Goal: Ask a question

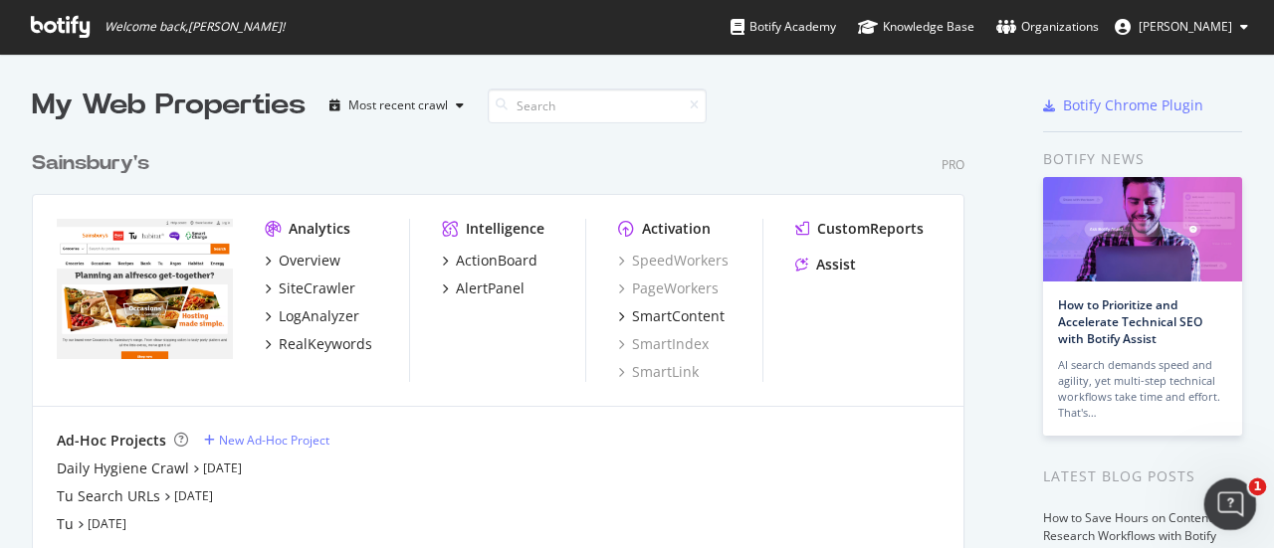
click at [1217, 500] on icon "Open Intercom Messenger" at bounding box center [1227, 502] width 33 height 33
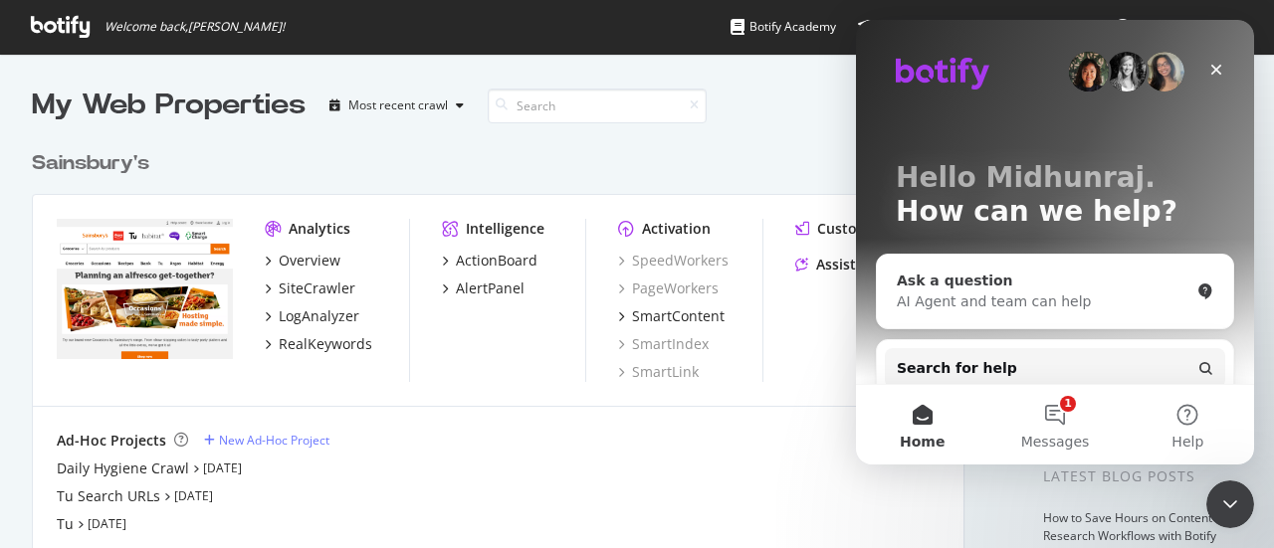
click at [985, 290] on div "Ask a question" at bounding box center [1042, 281] width 293 height 21
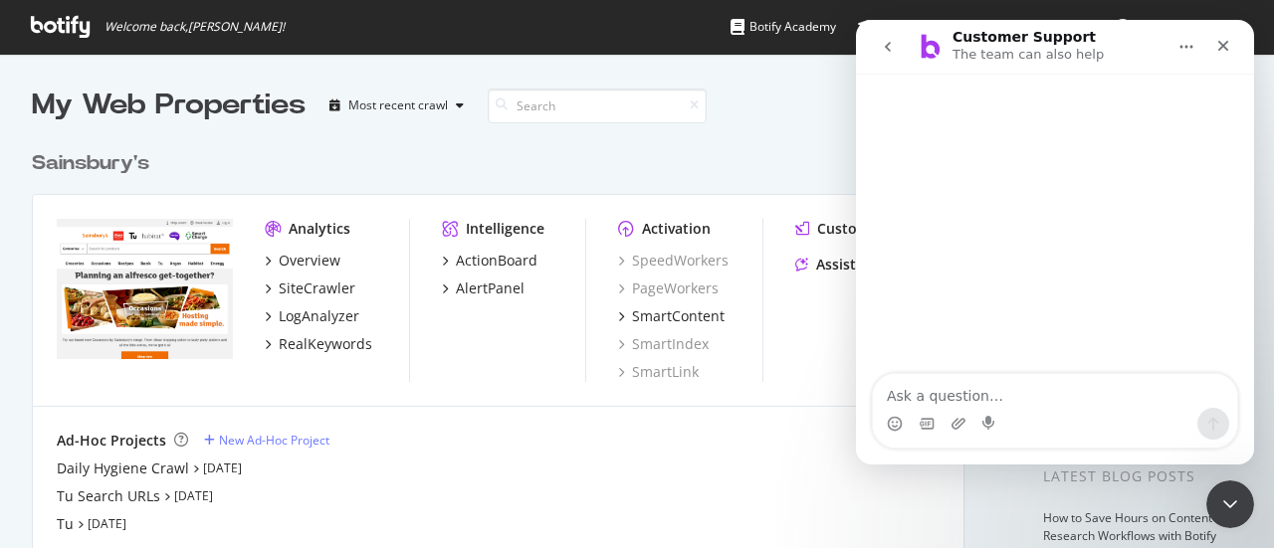
click at [923, 403] on textarea "Ask a question…" at bounding box center [1055, 391] width 364 height 34
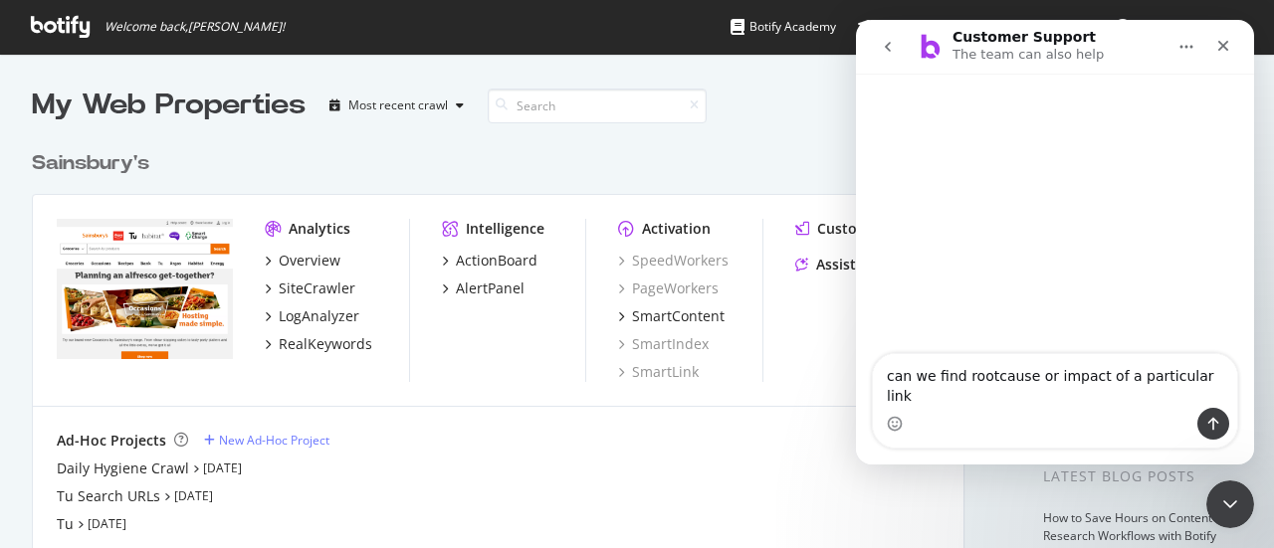
type textarea "can we find rootcause or impact of a particular link?"
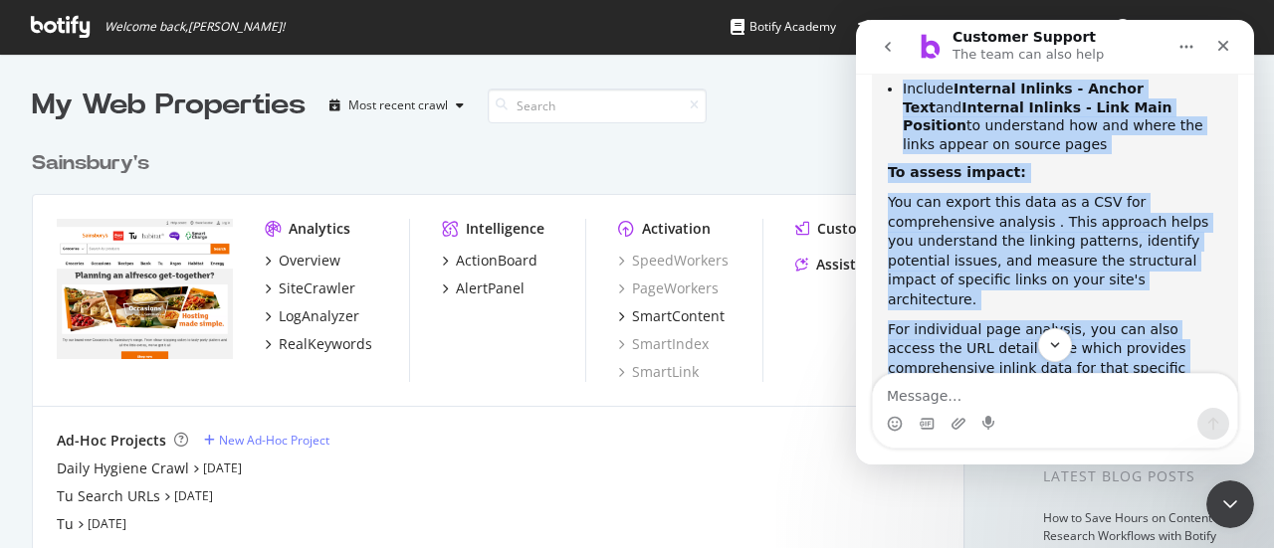
scroll to position [748, 0]
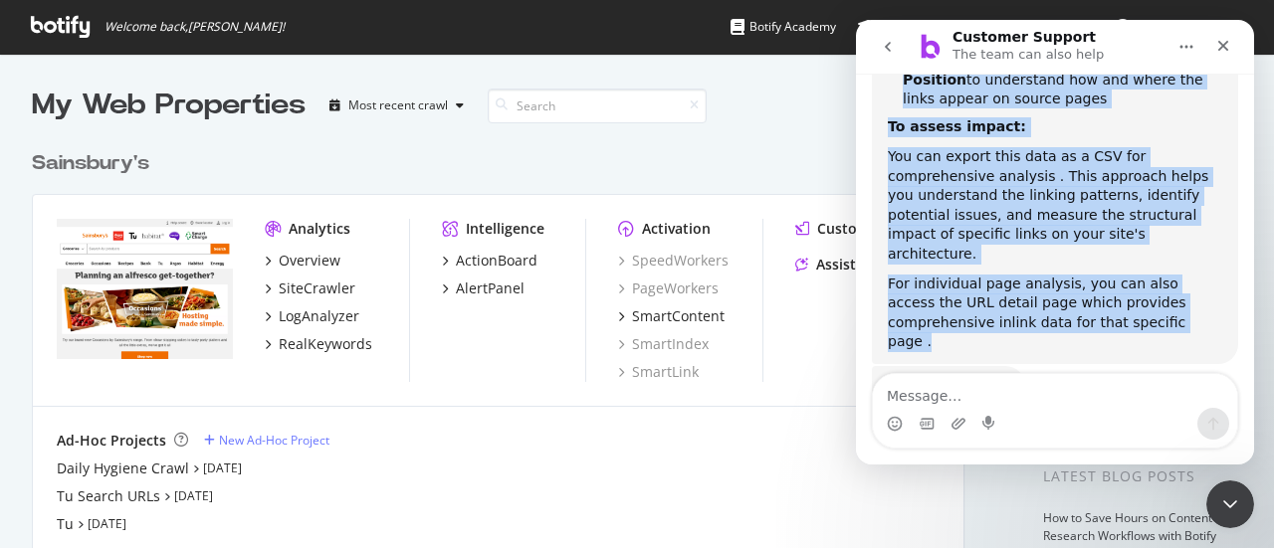
drag, startPoint x: 887, startPoint y: 173, endPoint x: 1093, endPoint y: 270, distance: 228.4
copy div "Lo ipsumdo sit amet conse ad elitse do e temporinci utla, etd mag ali eni ADM V…"
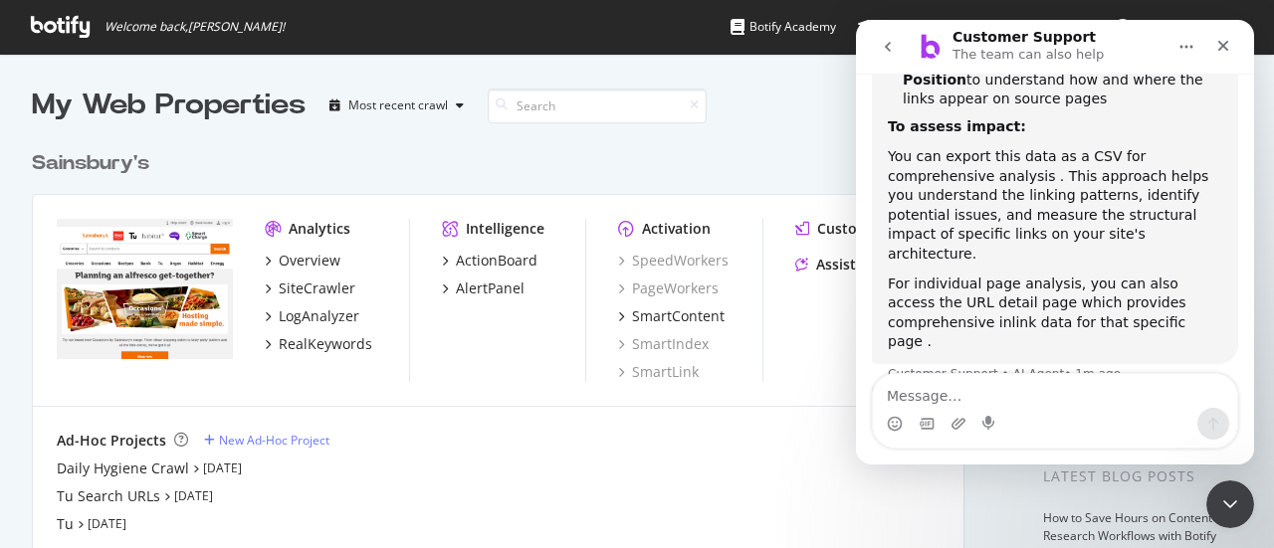
click at [1089, 386] on div "Was that helpful? Customer Support • 1m ago" at bounding box center [1055, 430] width 366 height 88
click at [1224, 45] on icon "Close" at bounding box center [1223, 46] width 11 height 11
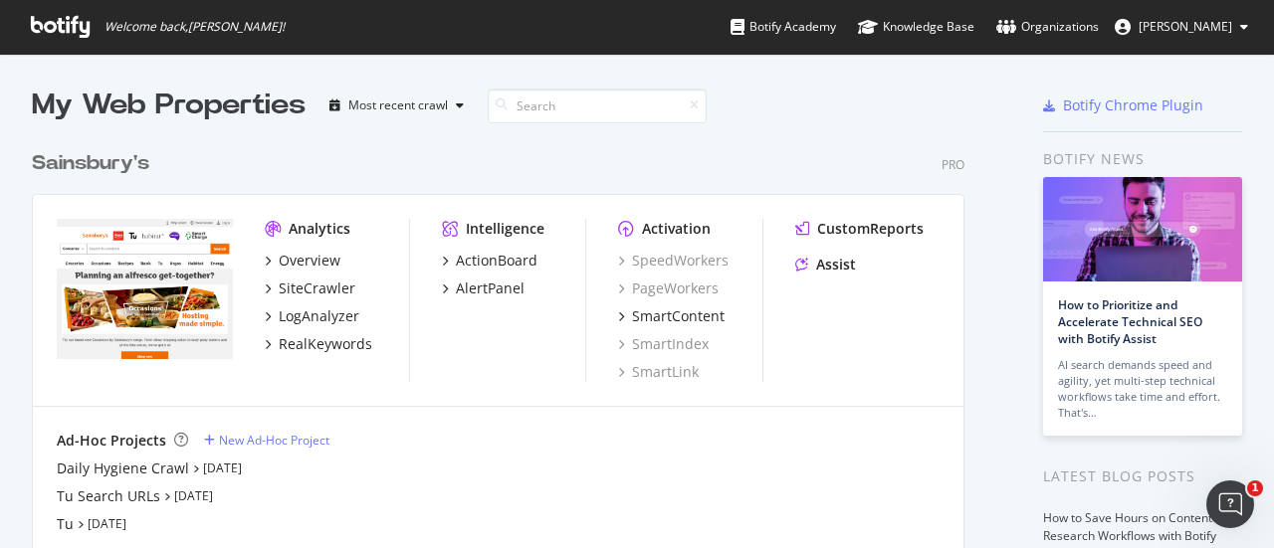
scroll to position [3, 0]
